Goal: Find specific page/section: Find specific page/section

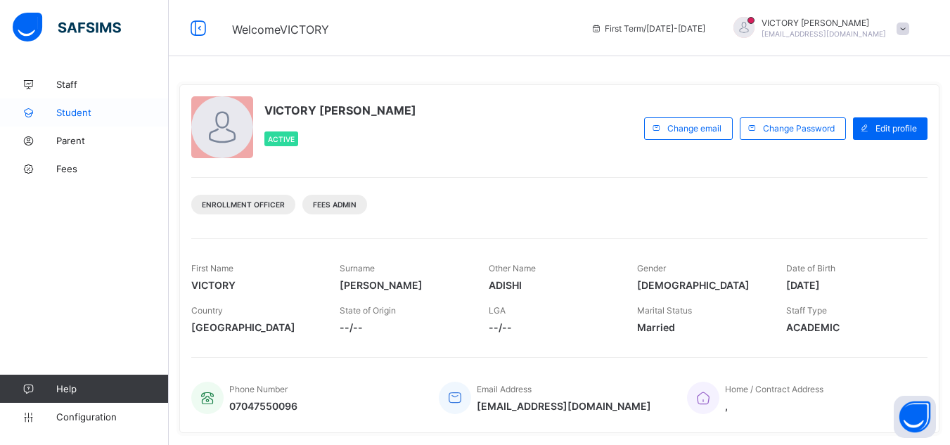
click at [82, 110] on span "Student" at bounding box center [112, 112] width 113 height 11
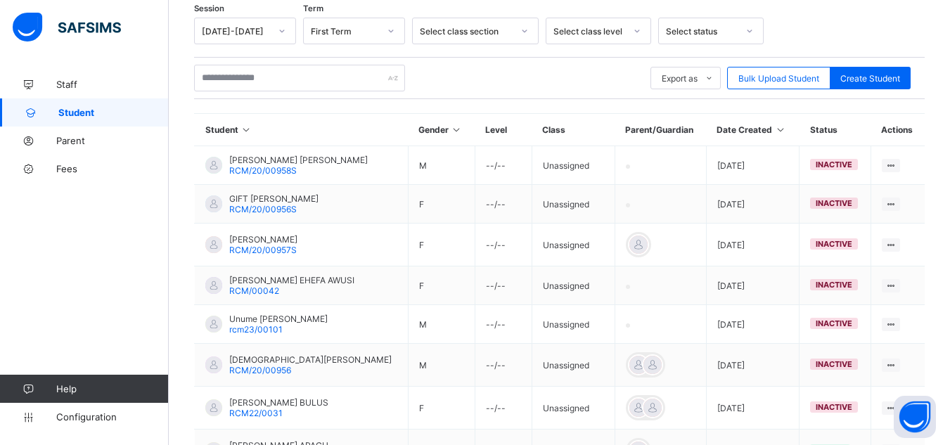
scroll to position [237, 0]
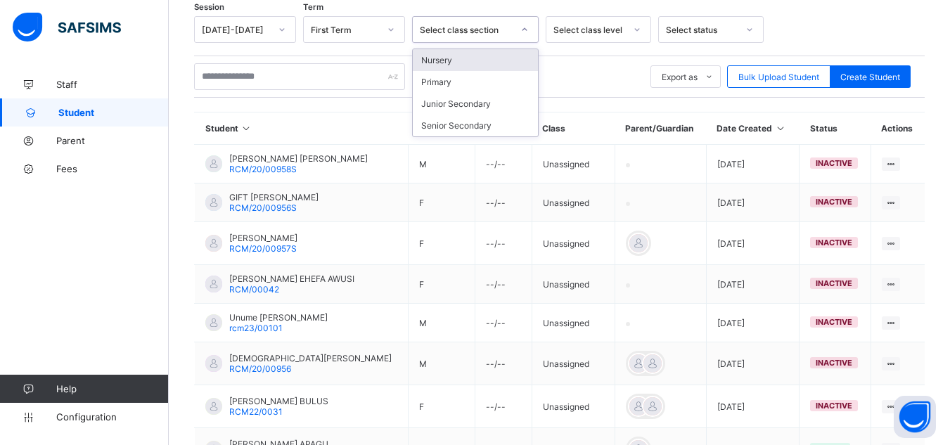
click at [476, 27] on div "Select class section" at bounding box center [466, 30] width 93 height 11
click at [450, 82] on div "Primary" at bounding box center [475, 82] width 125 height 22
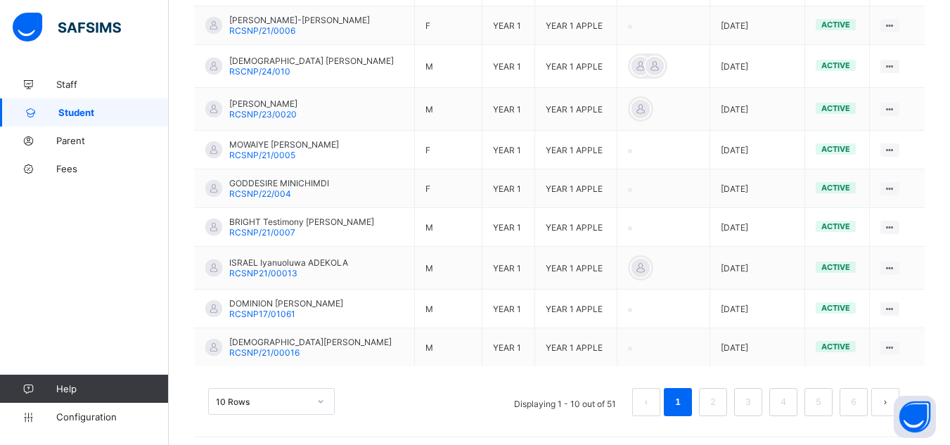
scroll to position [474, 0]
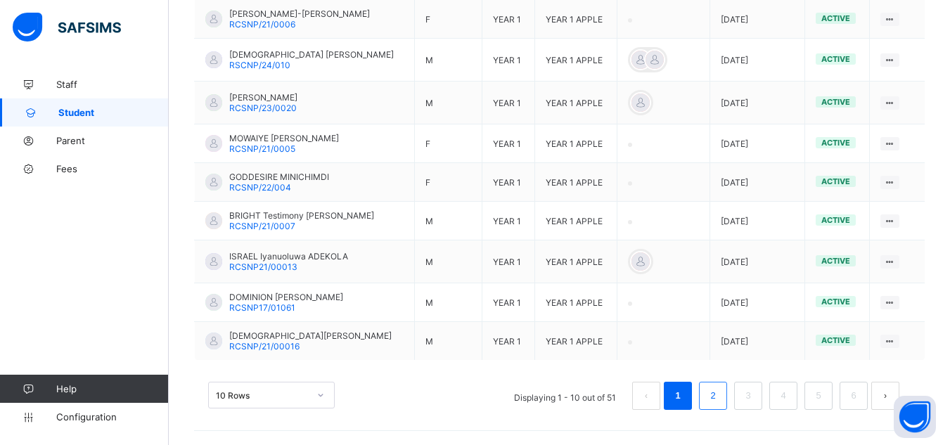
click at [710, 399] on li "2" at bounding box center [713, 396] width 28 height 28
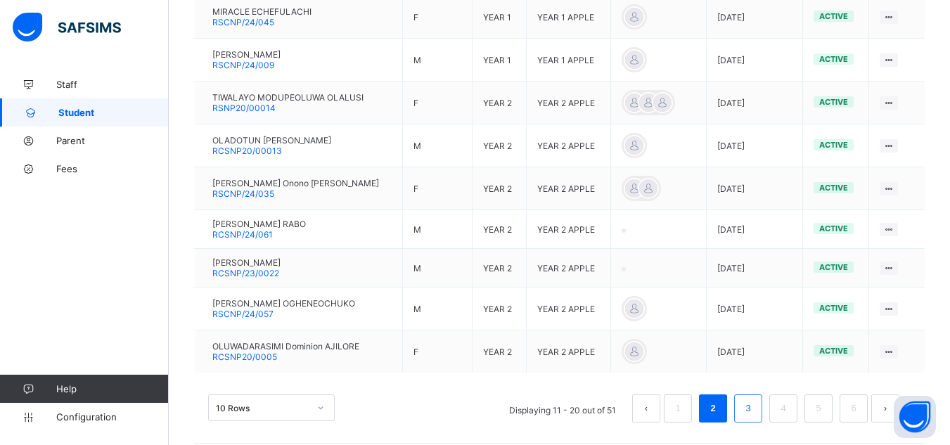
click at [752, 409] on link "3" at bounding box center [747, 408] width 13 height 18
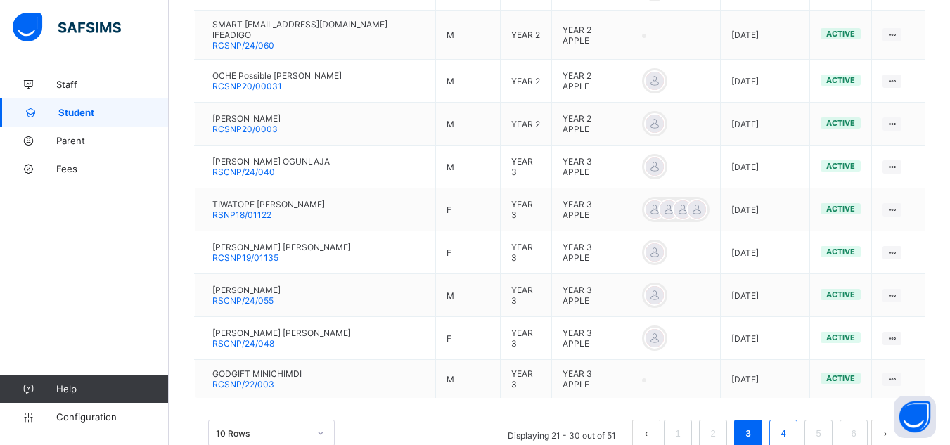
click at [786, 420] on li "4" at bounding box center [783, 434] width 28 height 28
